Goal: Transaction & Acquisition: Download file/media

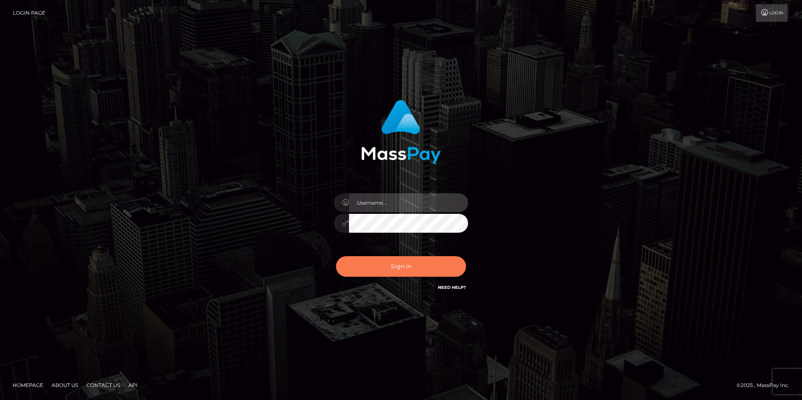
type input "[PERSON_NAME]"
click at [415, 266] on button "Sign in" at bounding box center [401, 266] width 130 height 21
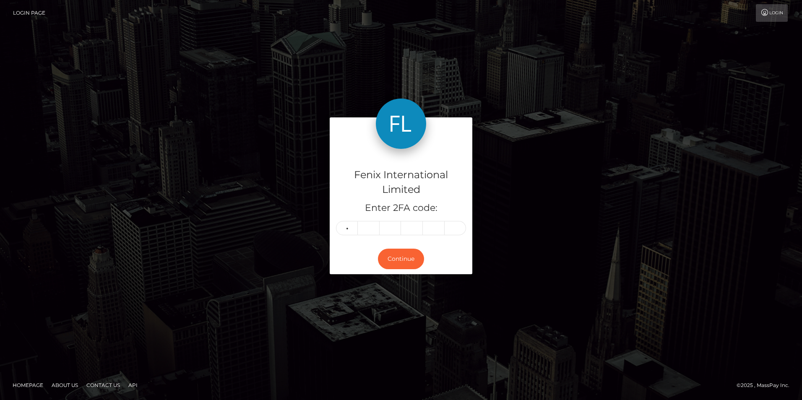
type input "5"
type input "8"
type input "1"
type input "3"
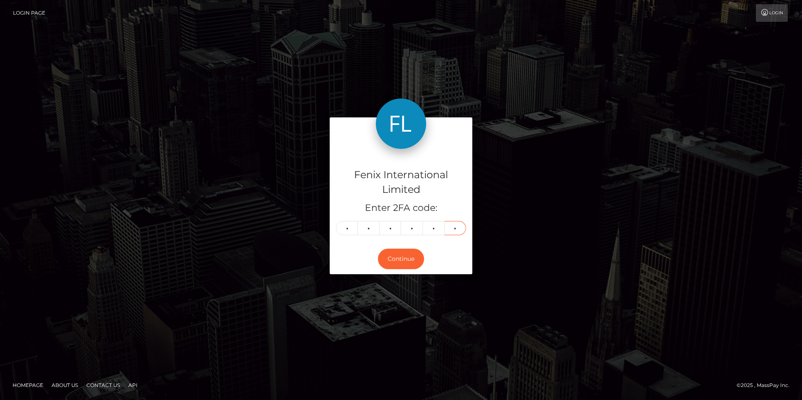
type input "8"
click at [412, 264] on button "Continue" at bounding box center [401, 259] width 46 height 21
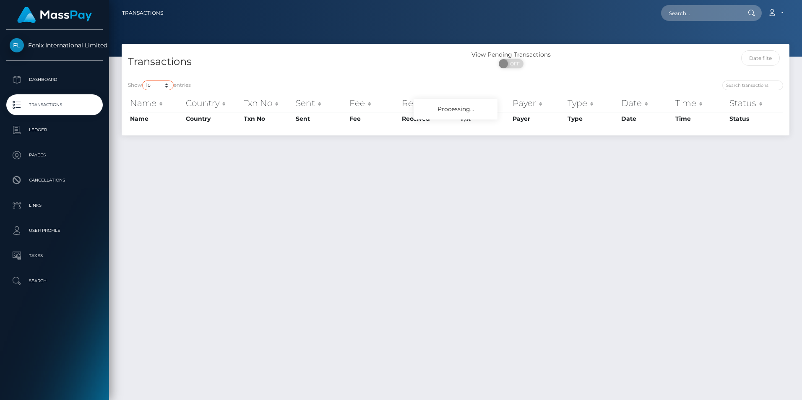
click at [162, 86] on select "10 25 50 100 250 500 1,000 3,500" at bounding box center [157, 86] width 31 height 10
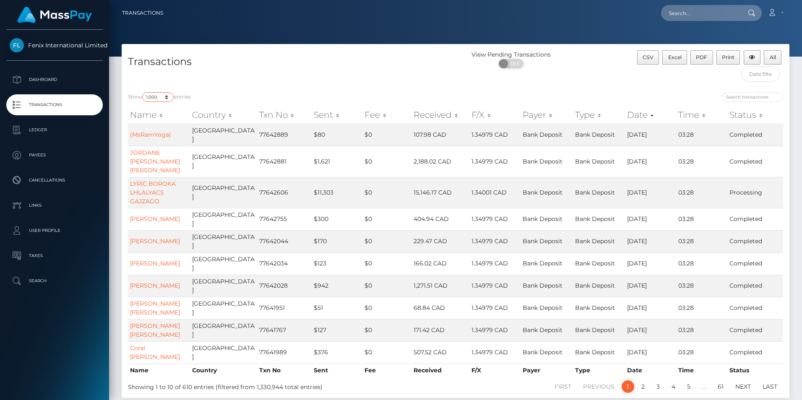
click at [143, 92] on select "10 25 50 100 250 500 1,000 3,500" at bounding box center [157, 97] width 31 height 10
drag, startPoint x: 169, startPoint y: 96, endPoint x: 170, endPoint y: 102, distance: 6.0
click at [169, 96] on select "10 25 50 100 250 500 1,000 3,500" at bounding box center [157, 97] width 31 height 10
select select "3500"
click at [143, 92] on select "10 25 50 100 250 500 1,000 3,500" at bounding box center [157, 97] width 31 height 10
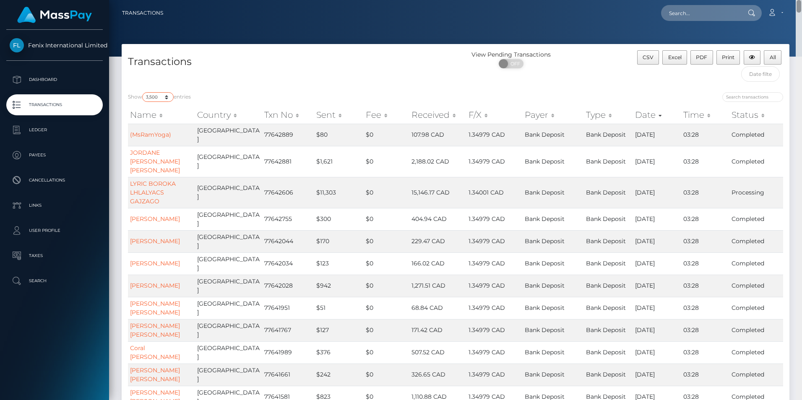
drag, startPoint x: 800, startPoint y: 6, endPoint x: 833, endPoint y: -31, distance: 49.7
click at [802, 0] on html "Fenix International Limited Dashboard Transactions Ledger Payees" at bounding box center [401, 200] width 802 height 400
click at [677, 58] on span "Excel" at bounding box center [674, 57] width 13 height 6
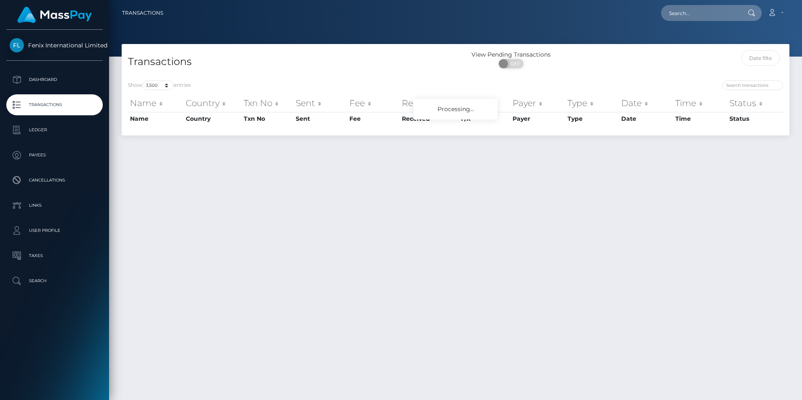
select select "3500"
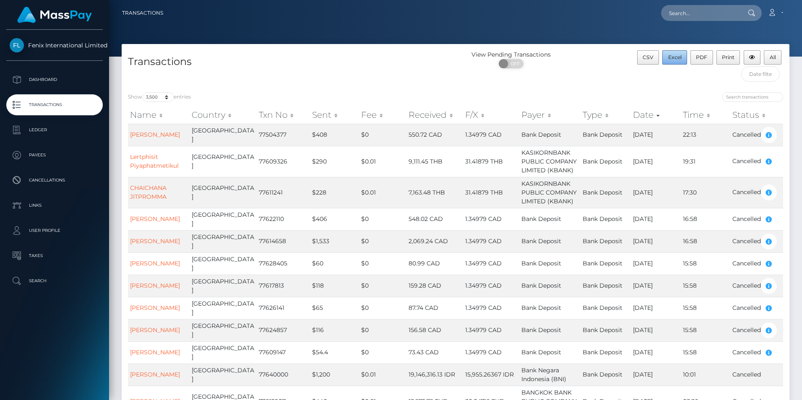
click at [675, 56] on span "Excel" at bounding box center [674, 57] width 13 height 6
